Goal: Book appointment/travel/reservation

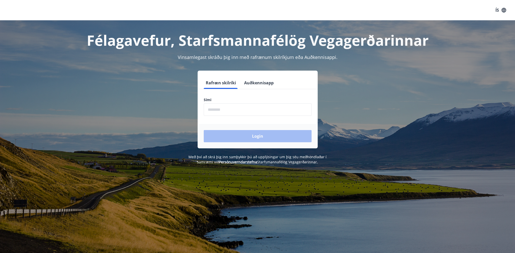
click at [264, 108] on input "phone" at bounding box center [258, 110] width 108 height 12
click at [300, 133] on div "Login" at bounding box center [258, 136] width 120 height 24
click at [239, 108] on input "phone" at bounding box center [258, 110] width 108 height 12
type input "********"
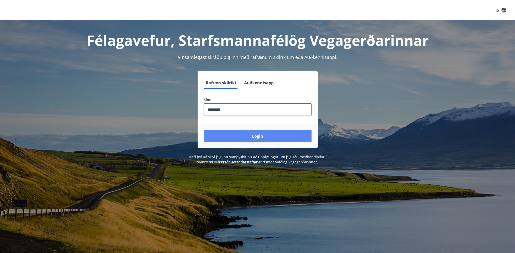
click at [243, 133] on button "Login" at bounding box center [258, 136] width 108 height 12
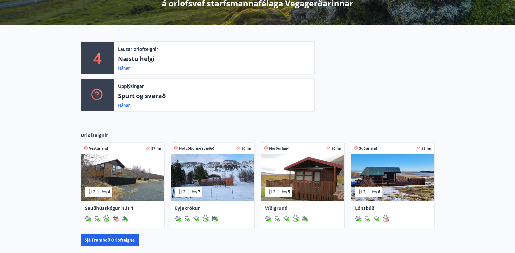
scroll to position [127, 0]
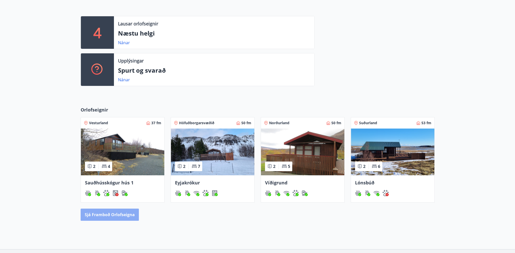
click at [129, 213] on button "Sjá framboð orlofseigna" at bounding box center [110, 215] width 58 height 12
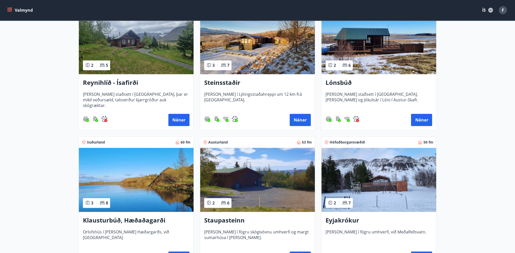
scroll to position [280, 0]
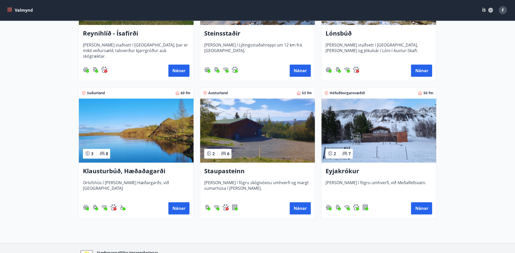
click at [266, 129] on img at bounding box center [257, 131] width 115 height 64
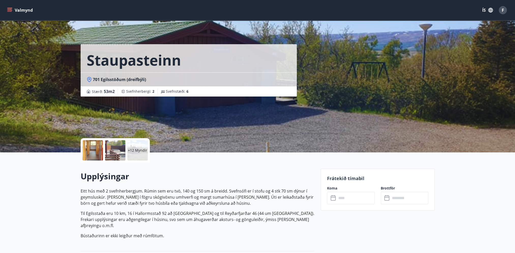
click at [143, 145] on div "+12 Myndir" at bounding box center [137, 150] width 20 height 20
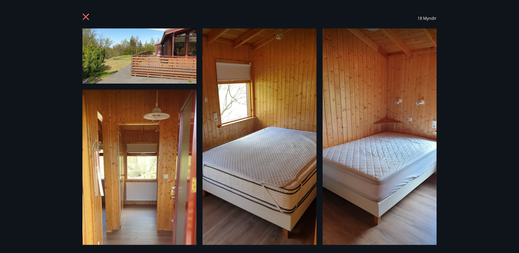
click at [85, 18] on icon at bounding box center [86, 17] width 8 height 8
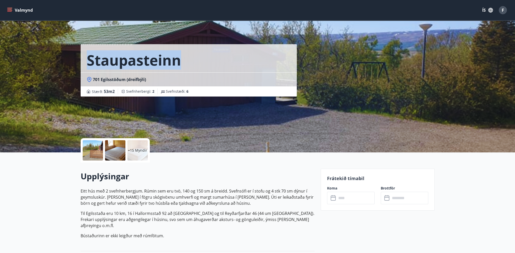
drag, startPoint x: 187, startPoint y: 59, endPoint x: 87, endPoint y: 60, distance: 99.7
click at [87, 60] on div "Staupasteinn" at bounding box center [189, 58] width 216 height 28
copy h1 "Staupasteinn"
